Goal: Navigation & Orientation: Understand site structure

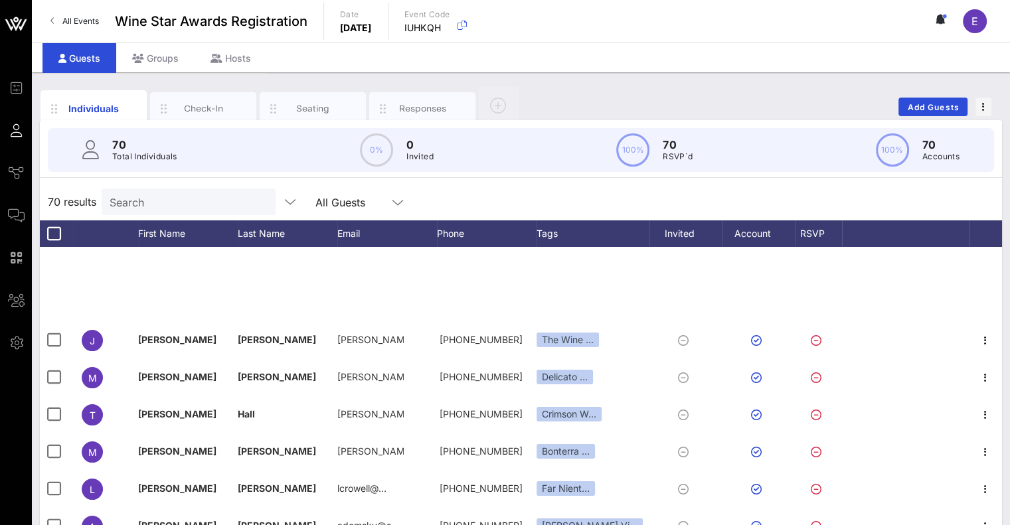
scroll to position [306, 0]
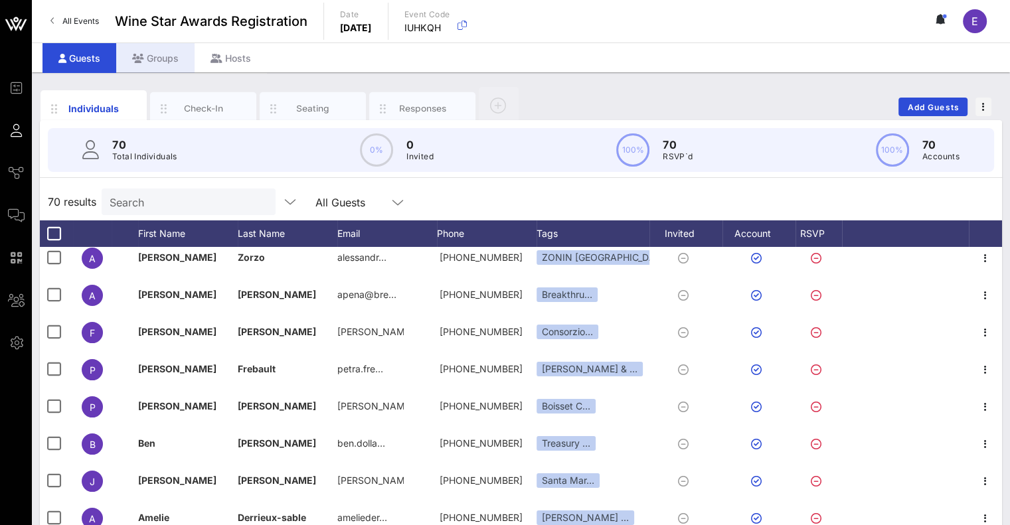
click at [159, 62] on div "Groups" at bounding box center [155, 58] width 78 height 30
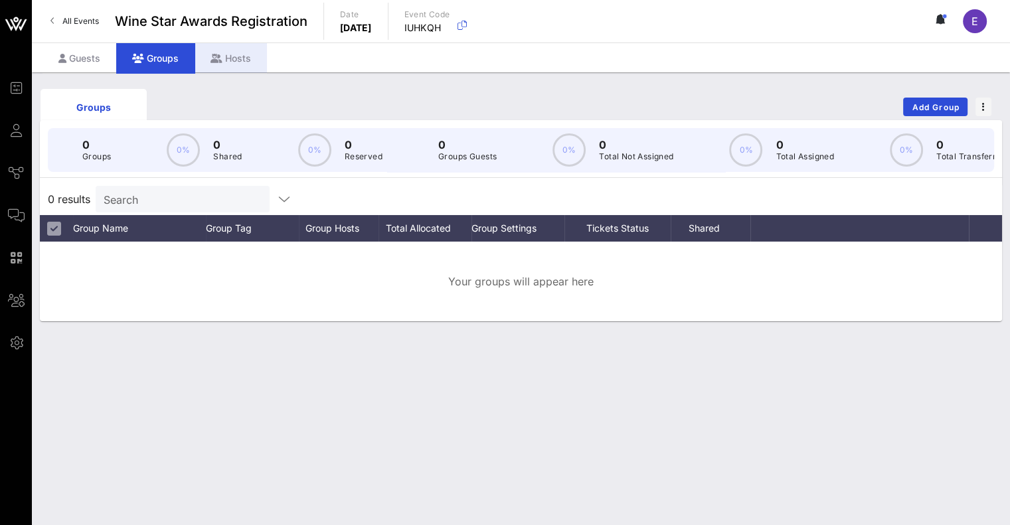
click at [223, 62] on div "Hosts" at bounding box center [231, 58] width 72 height 30
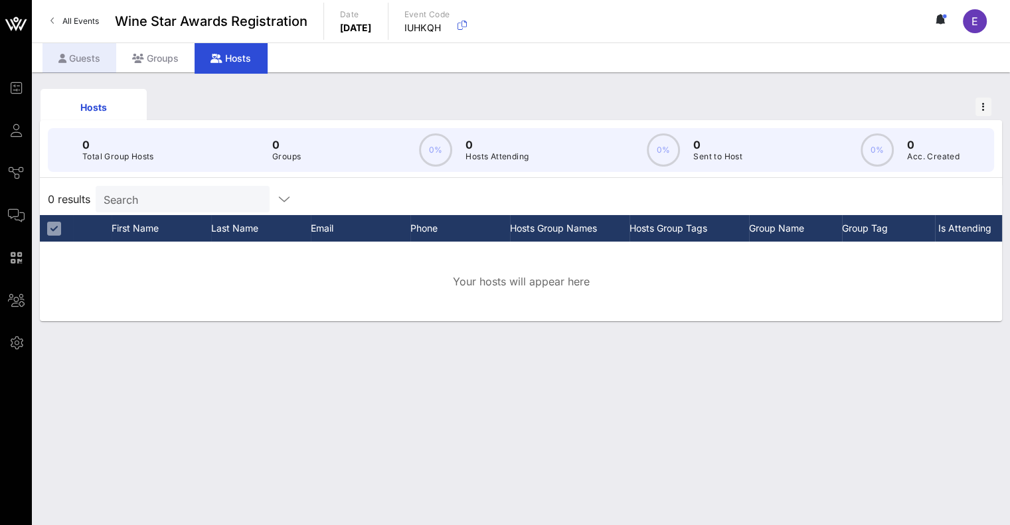
click at [66, 54] on div "Guests" at bounding box center [80, 58] width 74 height 30
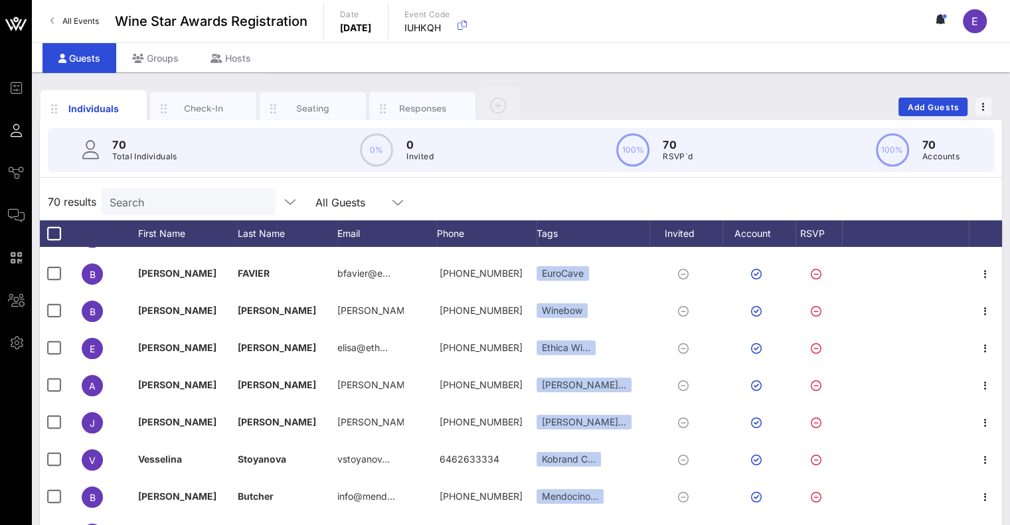
scroll to position [1592, 0]
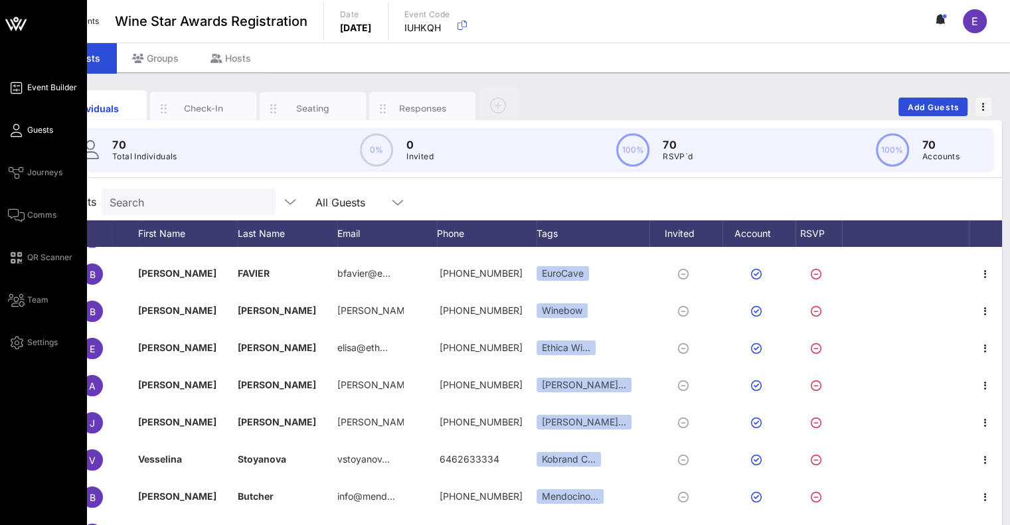
click at [39, 90] on span "Event Builder" at bounding box center [52, 88] width 50 height 12
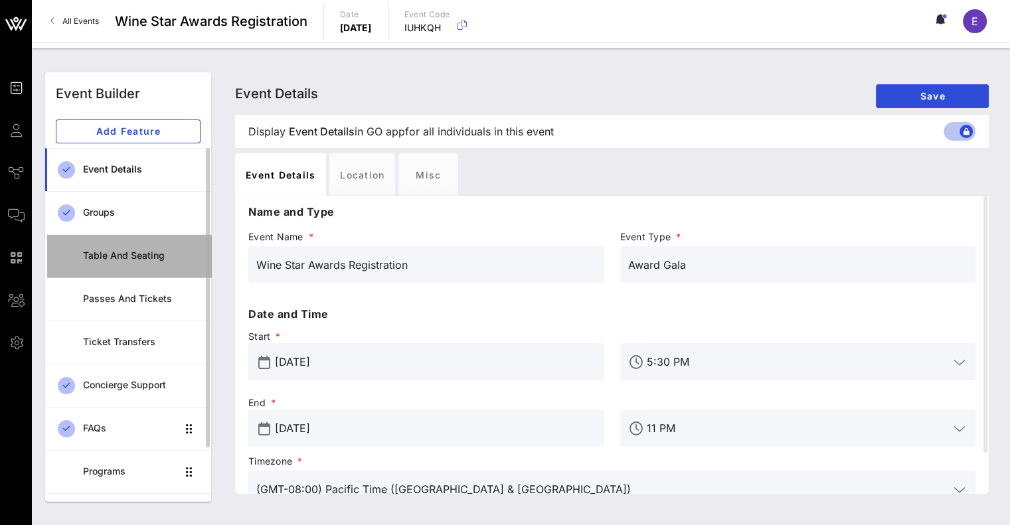
click at [133, 276] on link "Table and Seating" at bounding box center [128, 255] width 166 height 43
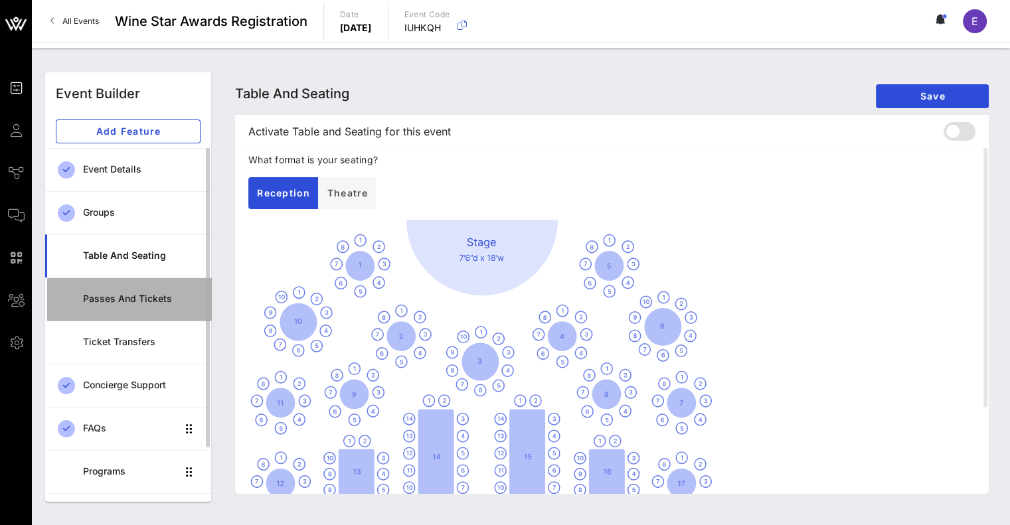
click at [133, 314] on link "Passes and Tickets" at bounding box center [128, 299] width 166 height 43
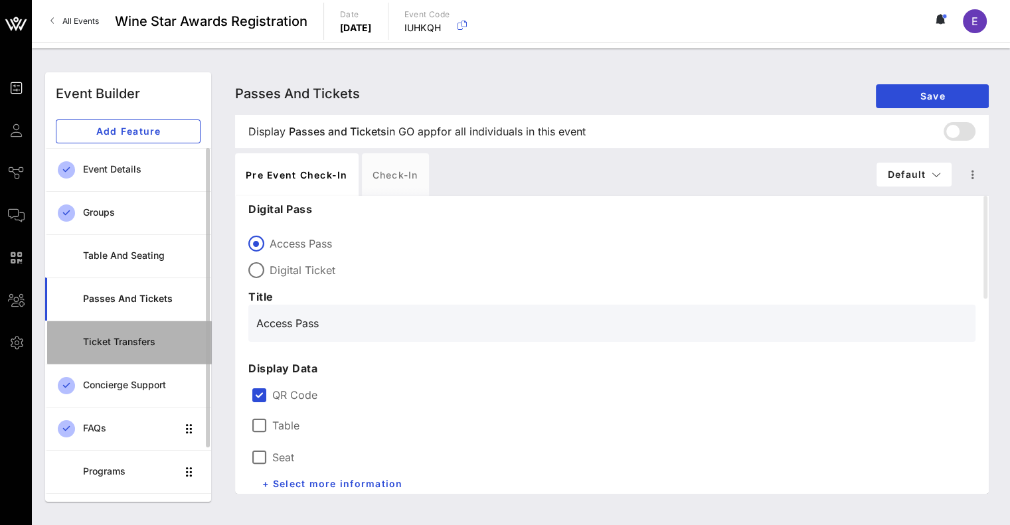
click at [142, 356] on link "Ticket Transfers" at bounding box center [128, 342] width 166 height 43
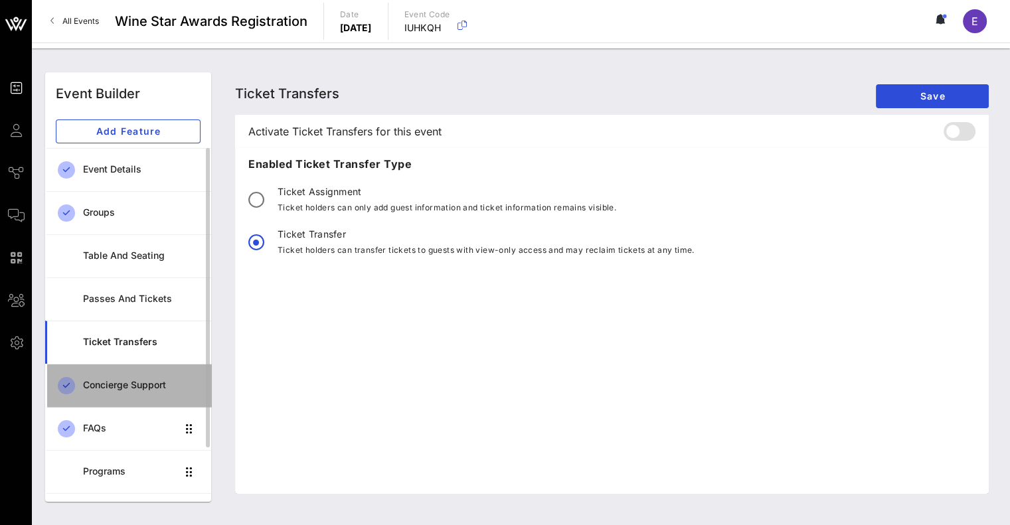
click at [128, 382] on div "Concierge Support" at bounding box center [142, 385] width 118 height 11
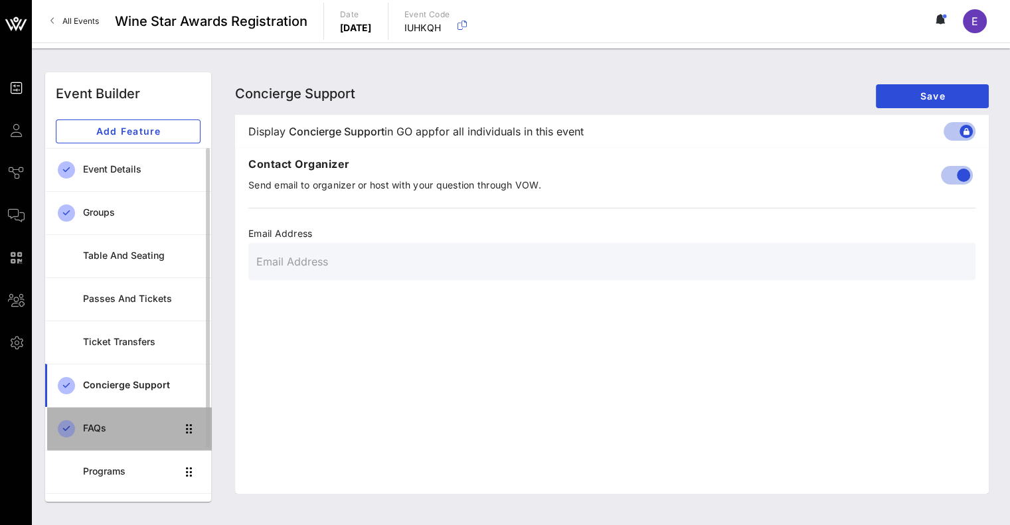
click at [133, 431] on div "FAQs" at bounding box center [130, 428] width 94 height 11
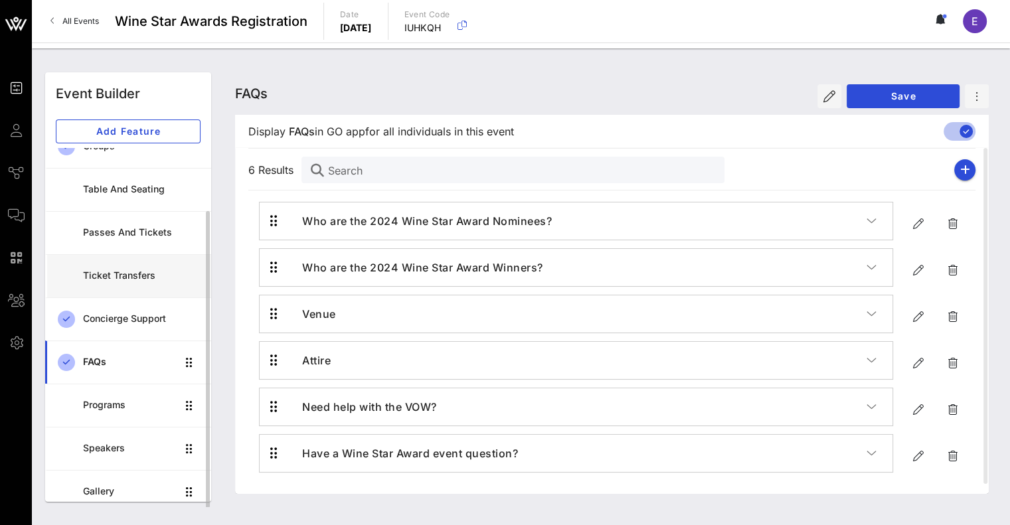
scroll to position [70, 0]
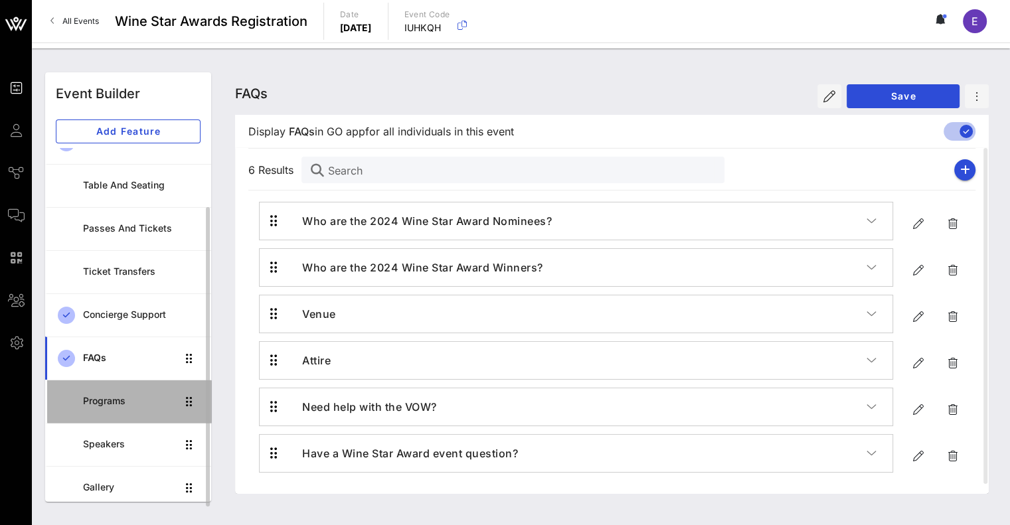
click at [133, 401] on div "Programs" at bounding box center [130, 401] width 94 height 11
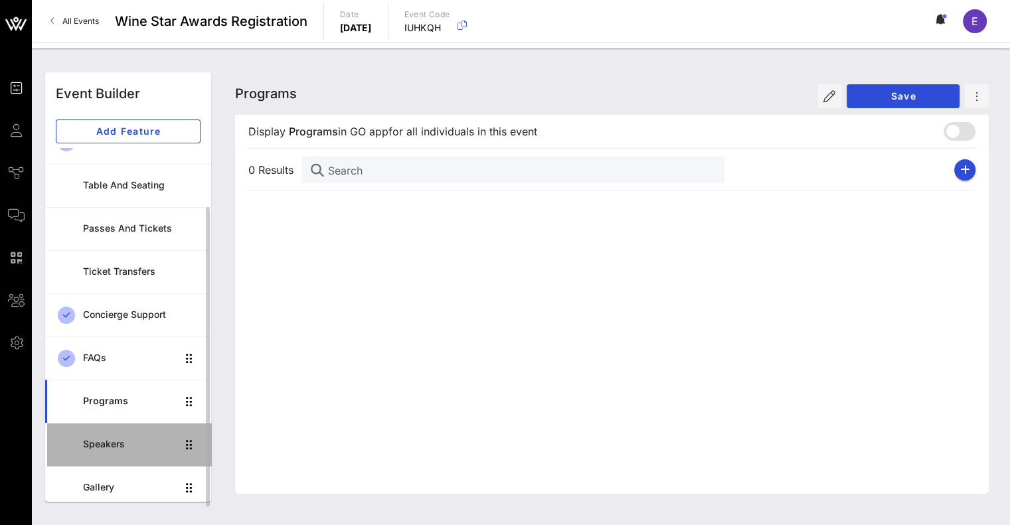
click at [141, 452] on div "Speakers" at bounding box center [130, 444] width 94 height 27
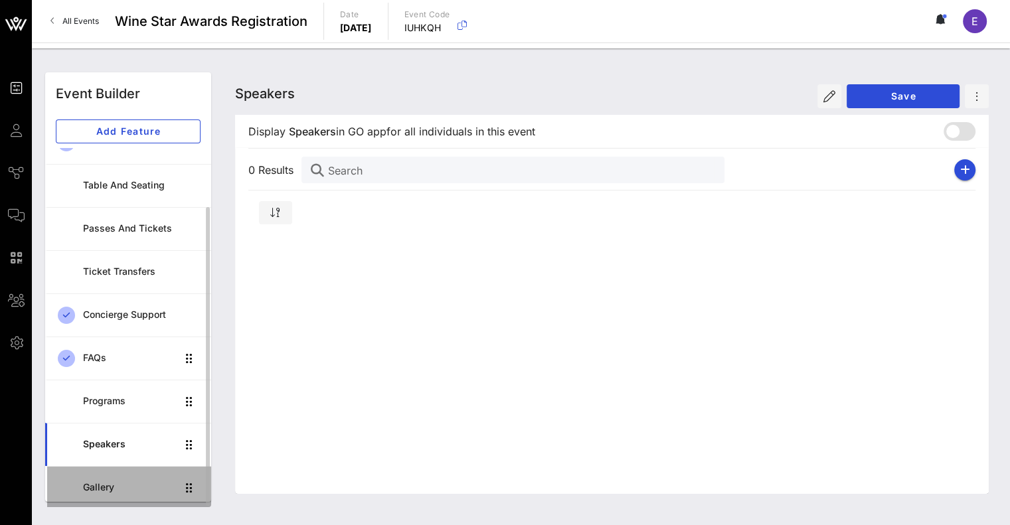
click at [142, 497] on div "Gallery" at bounding box center [130, 487] width 94 height 27
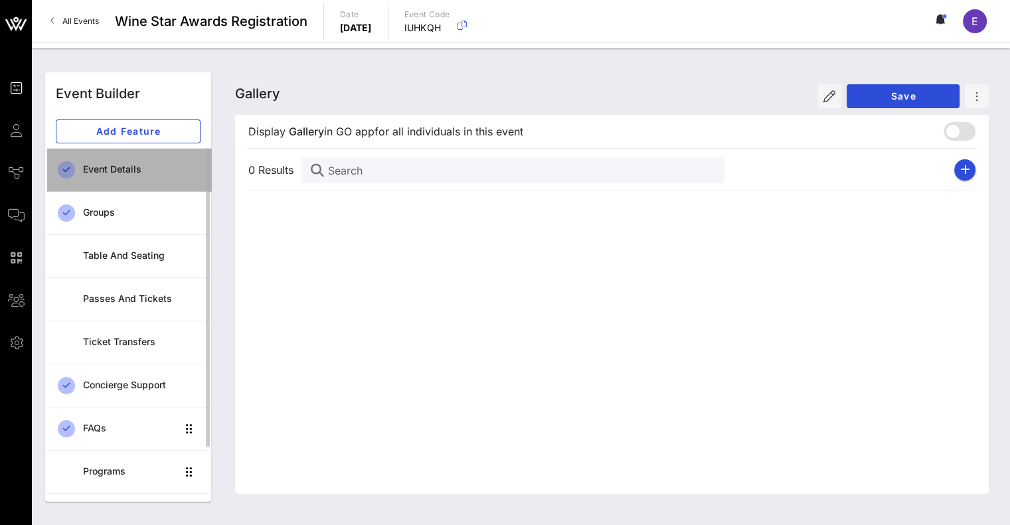
click at [129, 167] on div "Event Details" at bounding box center [142, 169] width 118 height 11
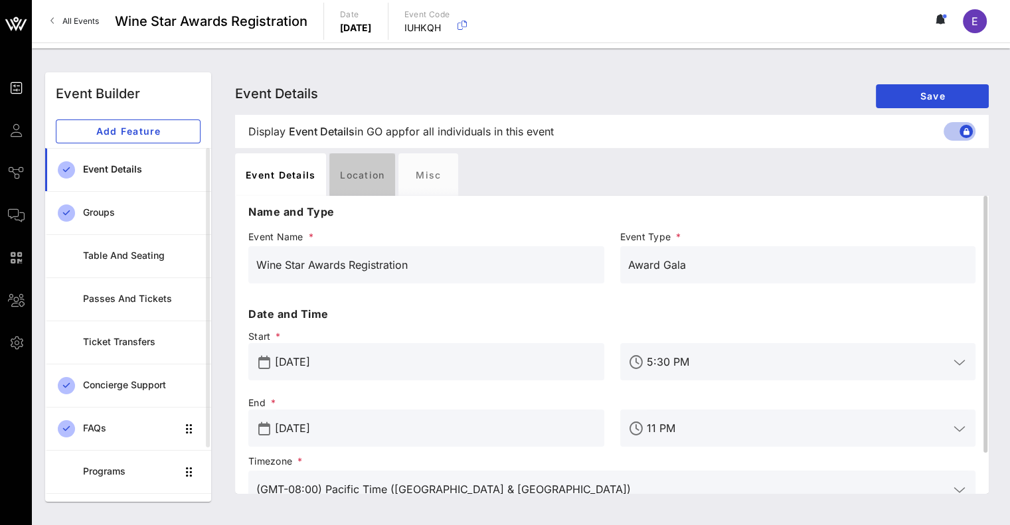
click at [393, 187] on div "Location" at bounding box center [362, 174] width 66 height 43
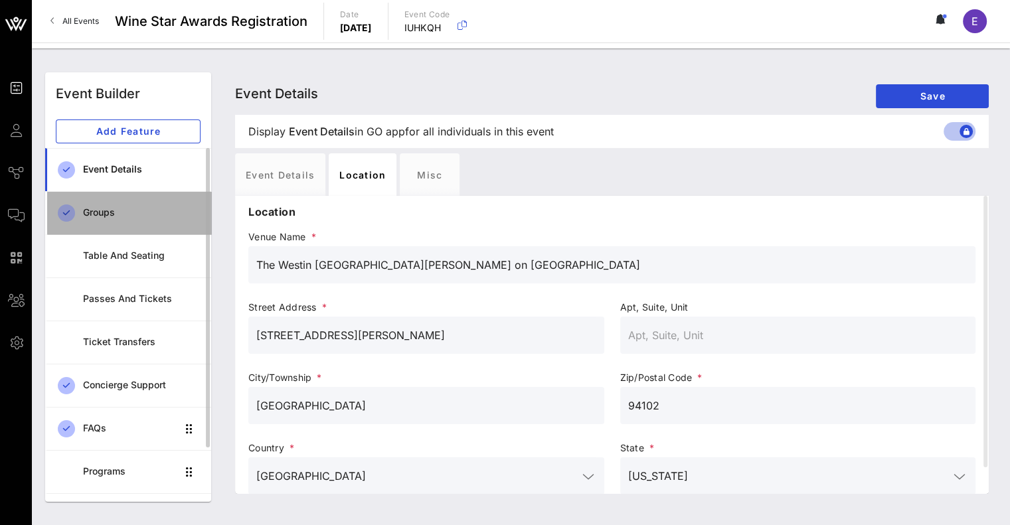
click at [105, 209] on div "Groups" at bounding box center [142, 212] width 118 height 11
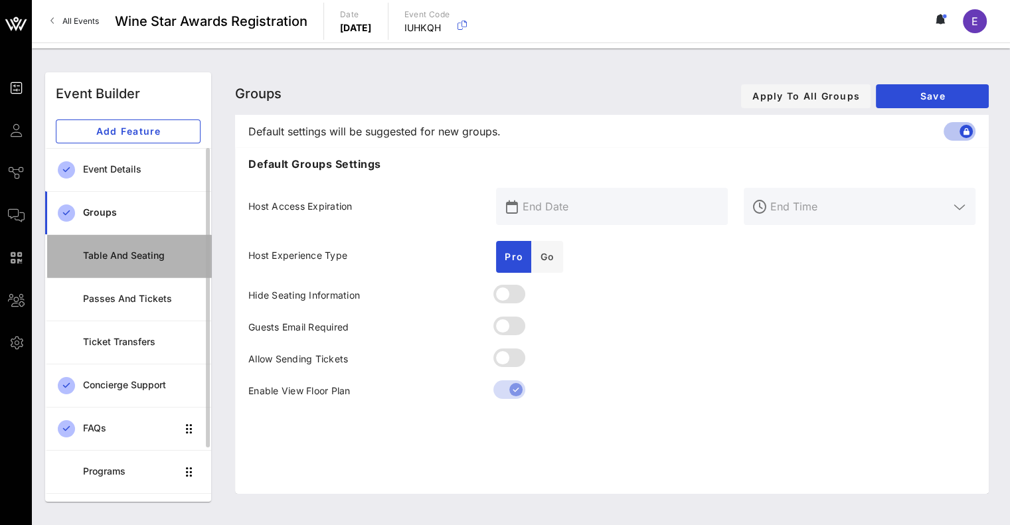
click at [154, 265] on div "Table and Seating" at bounding box center [142, 255] width 118 height 27
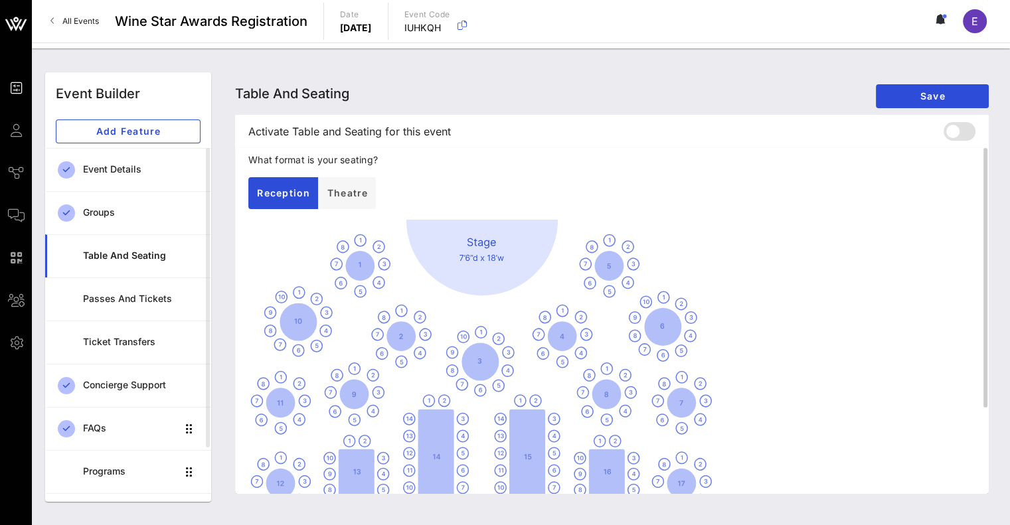
click at [356, 269] on div at bounding box center [611, 402] width 727 height 365
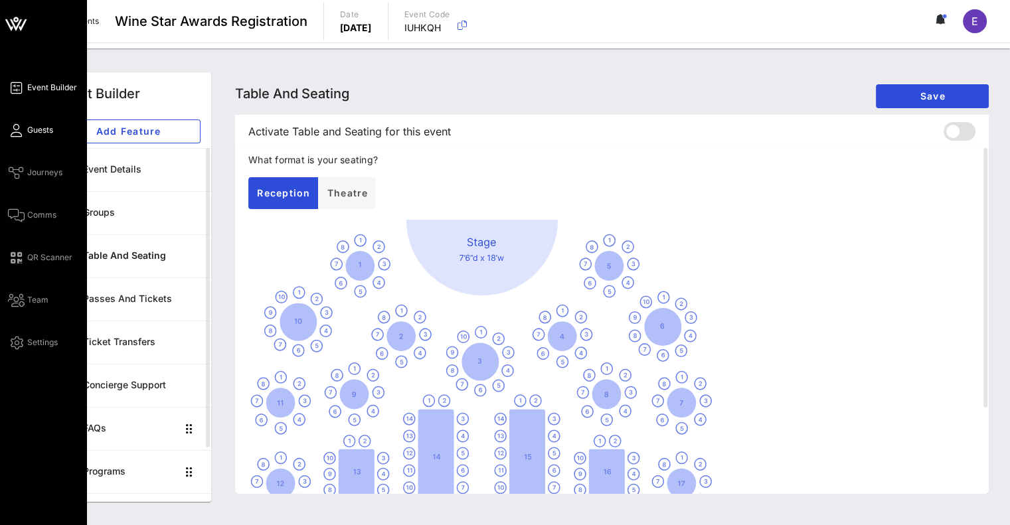
click at [45, 124] on span "Guests" at bounding box center [40, 130] width 26 height 12
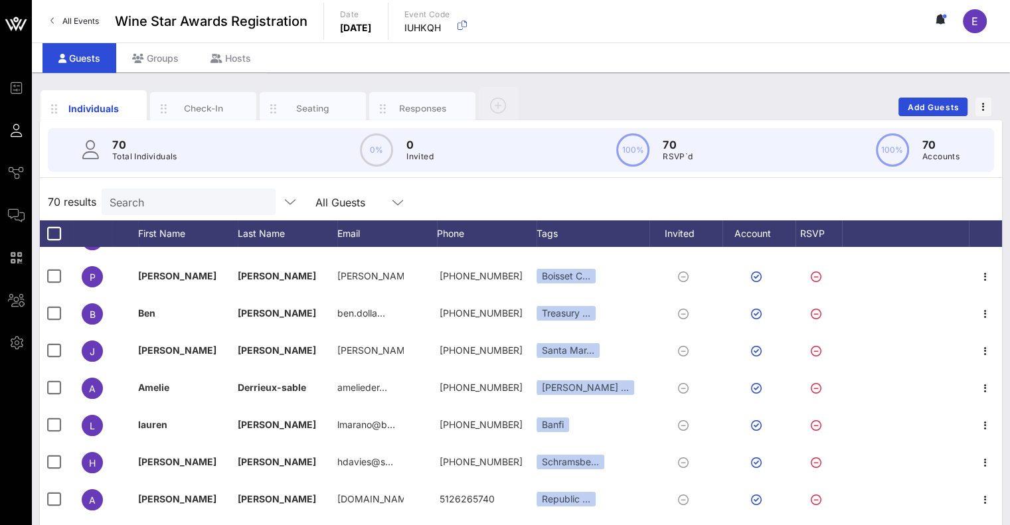
scroll to position [428, 0]
